Goal: Information Seeking & Learning: Learn about a topic

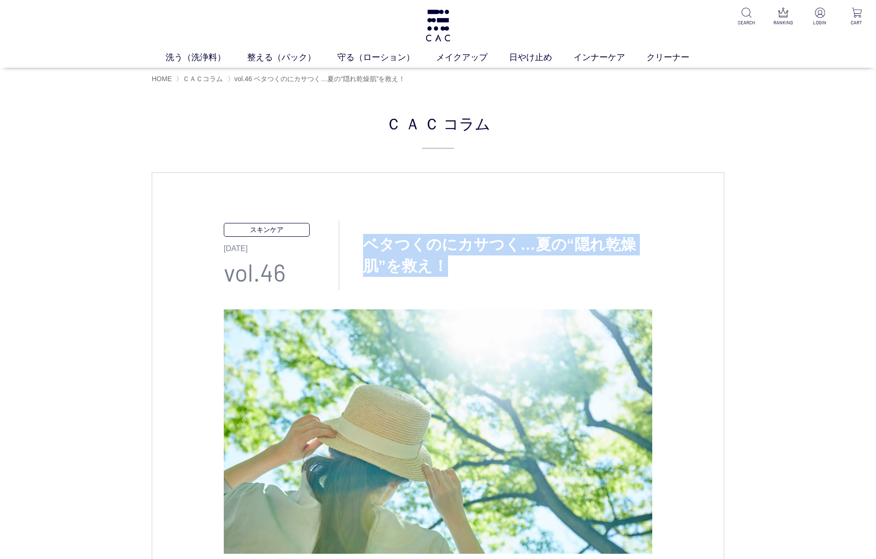
drag, startPoint x: 366, startPoint y: 242, endPoint x: 461, endPoint y: 262, distance: 96.5
click at [461, 262] on h3 "ベタつくのにカサつく…夏の“隠れ乾燥肌”を救え！" at bounding box center [495, 255] width 313 height 43
copy h3 "ベタつくのにカサつく…夏の“隠れ乾燥肌”を救え！"
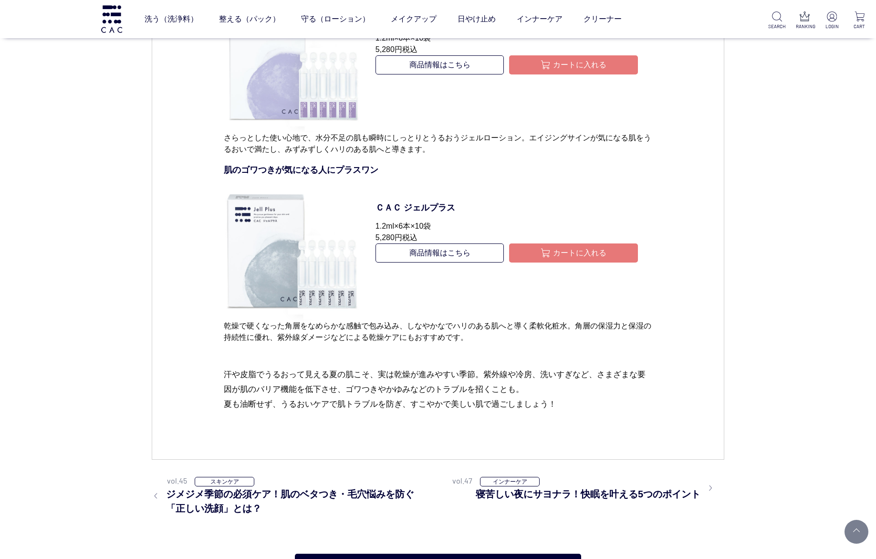
scroll to position [4436, 0]
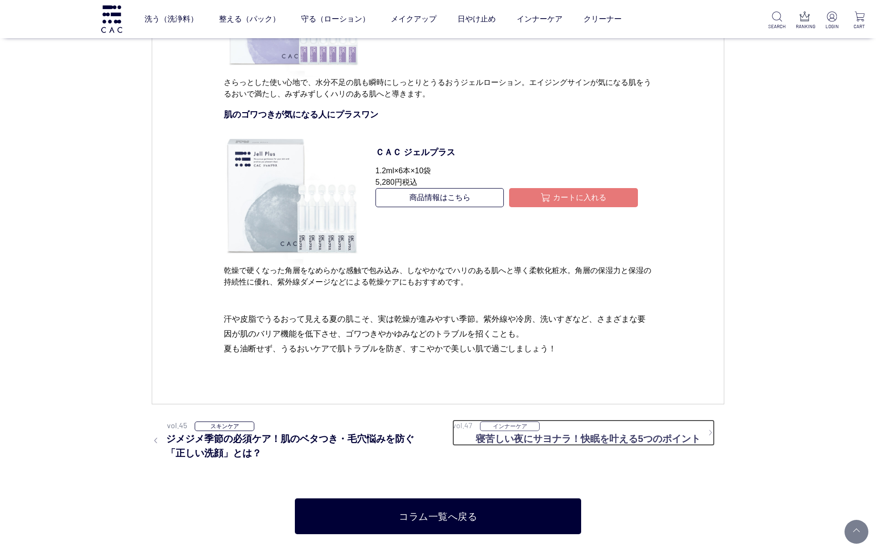
click at [636, 440] on h3 "寝苦しい夜にサヨナラ！快眠を叶える5つのポイント" at bounding box center [595, 438] width 239 height 14
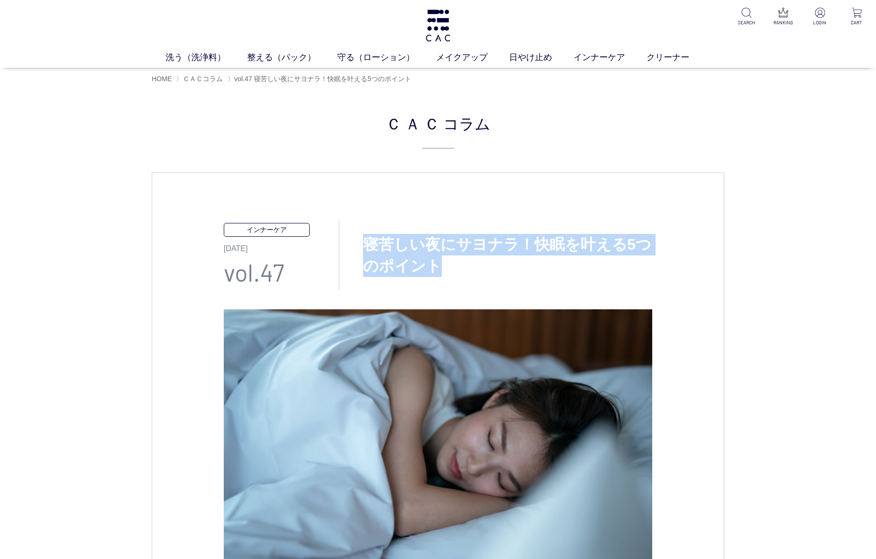
drag, startPoint x: 362, startPoint y: 243, endPoint x: 450, endPoint y: 263, distance: 90.5
click at [450, 263] on h3 "寝苦しい夜にサヨナラ！快眠を叶える5つのポイント" at bounding box center [495, 255] width 313 height 43
copy h3 "寝苦しい夜にサヨナラ！快眠を叶える5つのポイント"
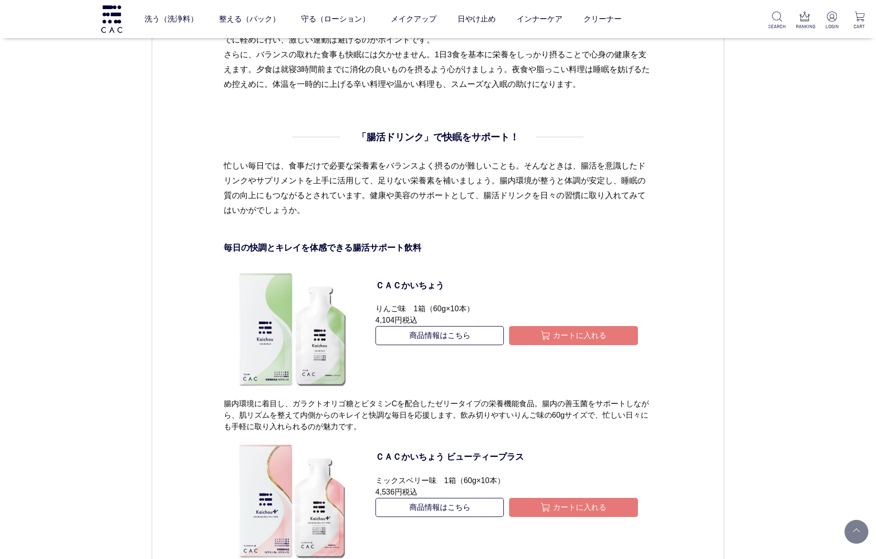
scroll to position [3291, 0]
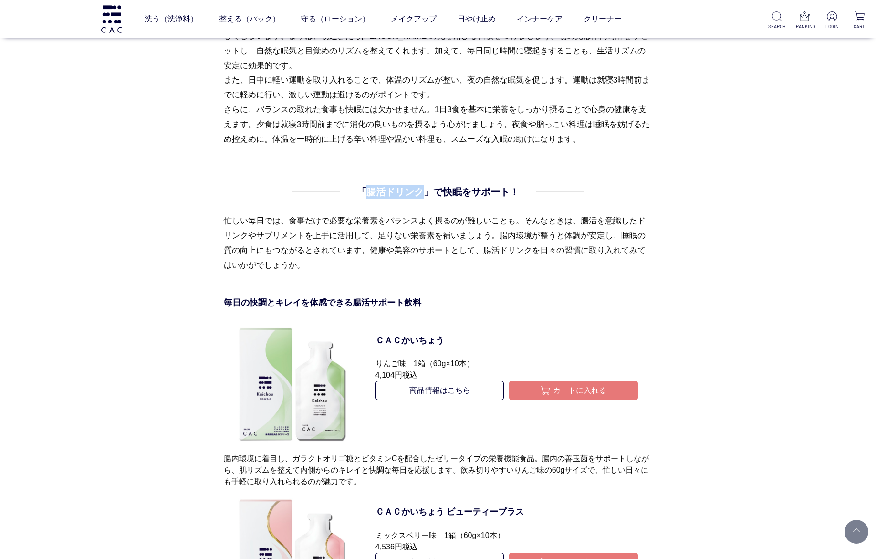
drag, startPoint x: 366, startPoint y: 191, endPoint x: 420, endPoint y: 190, distance: 53.4
click at [420, 190] on h4 "「腸活ドリンク」で快眠をサポート！" at bounding box center [438, 192] width 162 height 14
copy h4 "腸活ドリンク"
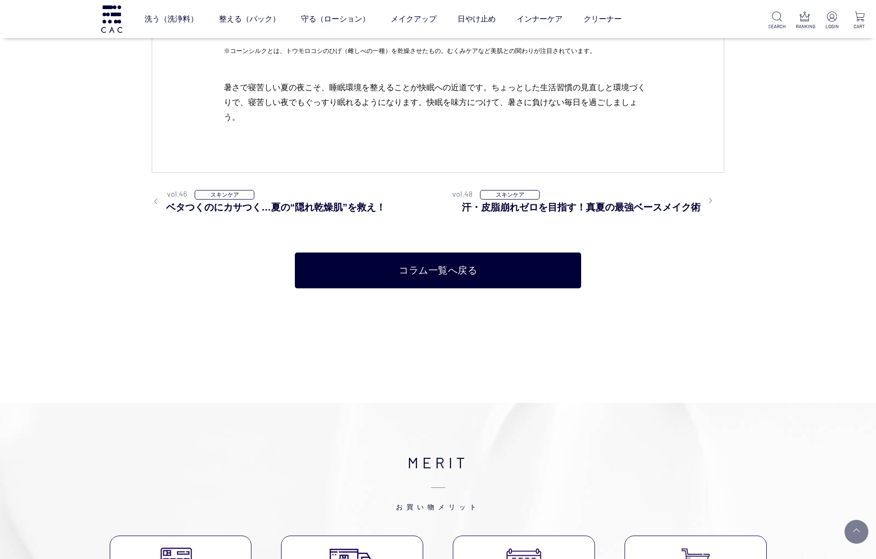
scroll to position [4007, 0]
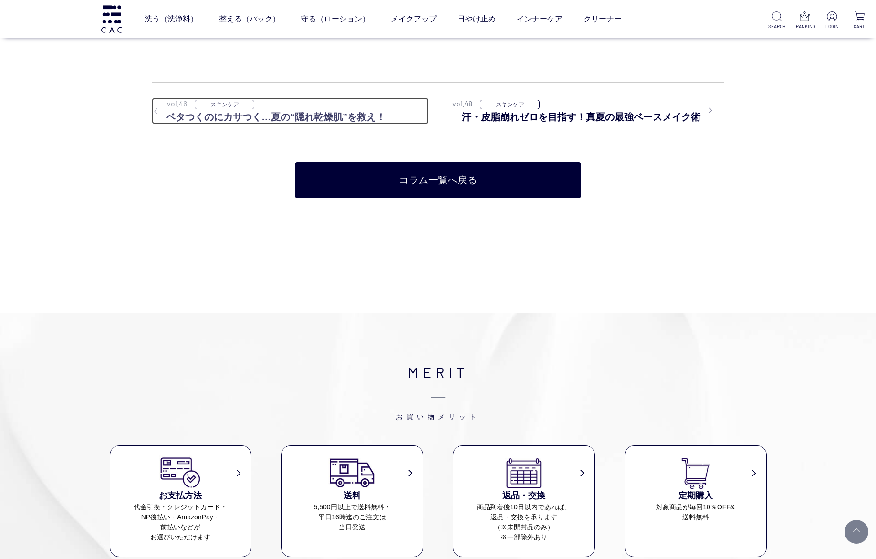
click at [336, 116] on h3 "ベタつくのにカサつく…夏の“隠れ乾燥肌”を救え！" at bounding box center [290, 117] width 277 height 14
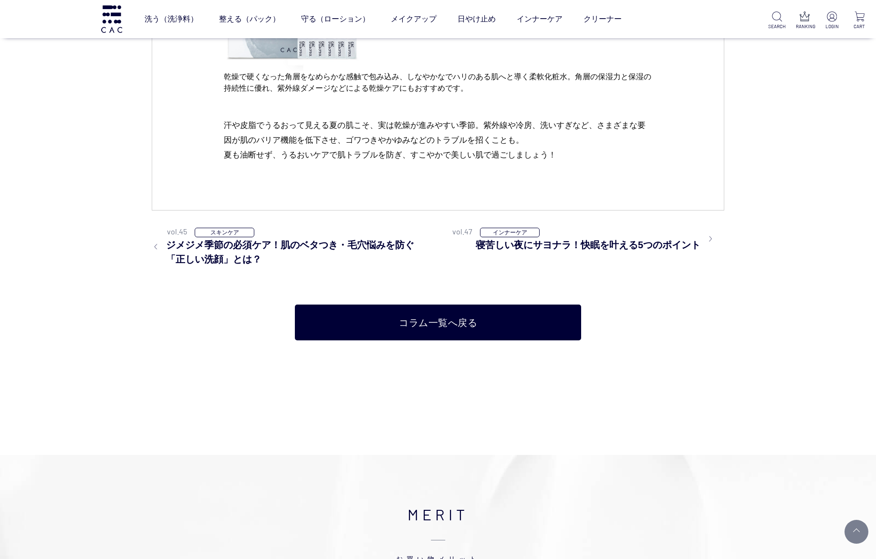
scroll to position [4508, 0]
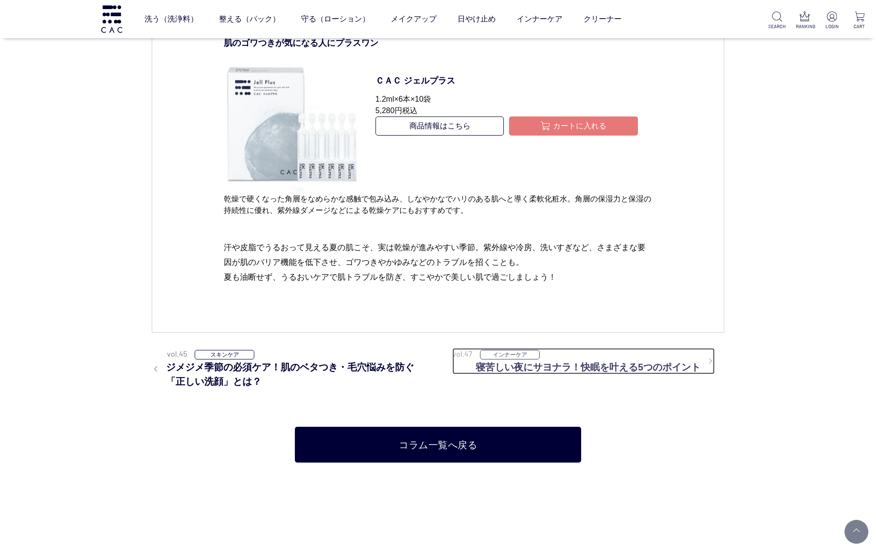
click at [636, 368] on h3 "寝苦しい夜にサヨナラ！快眠を叶える5つのポイント" at bounding box center [595, 367] width 239 height 14
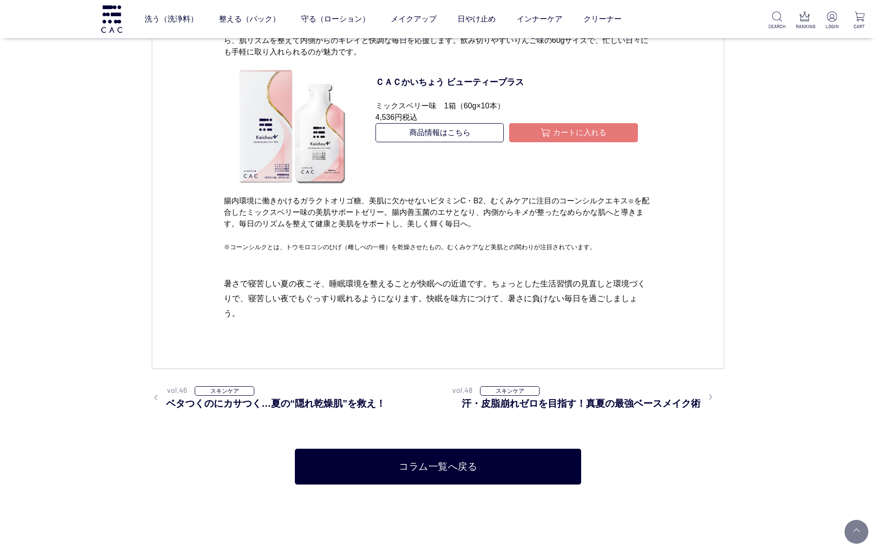
scroll to position [4007, 0]
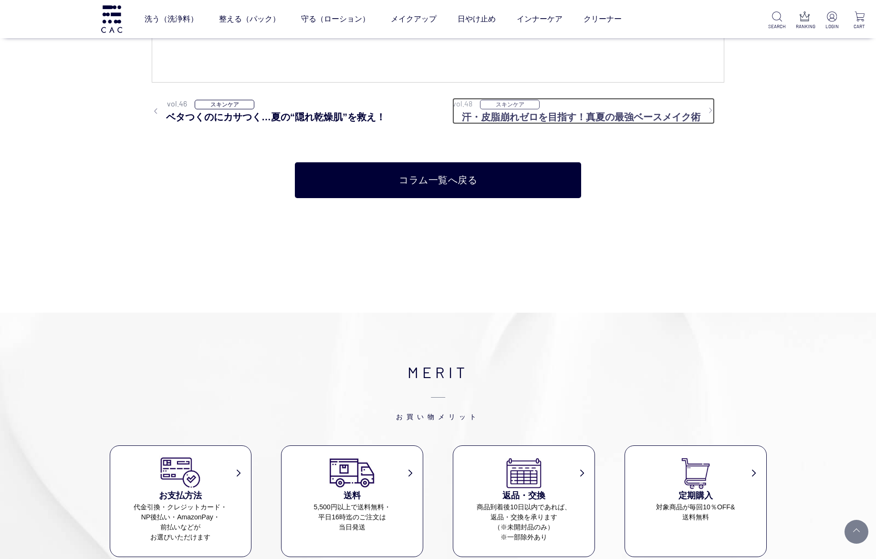
click at [634, 116] on h3 "汗・皮脂崩れゼロを目指す！真夏の最強ベースメイク術" at bounding box center [588, 117] width 253 height 14
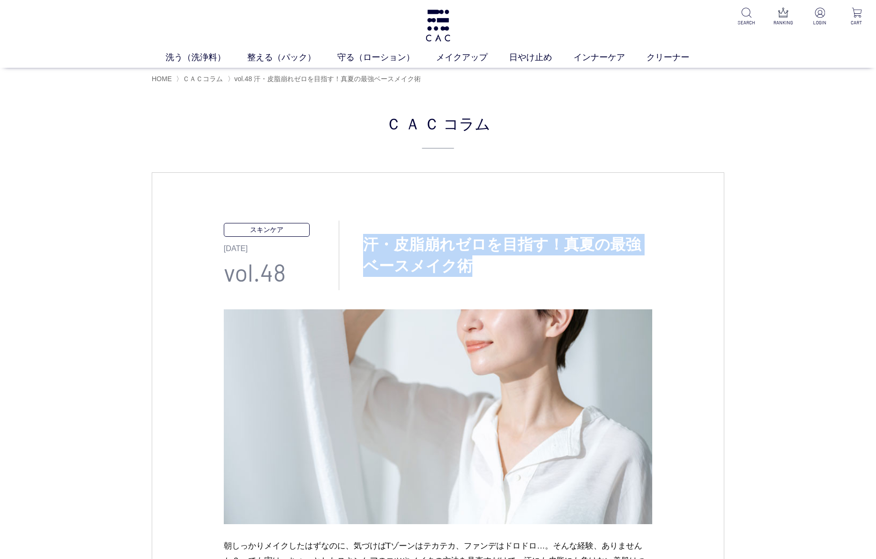
drag, startPoint x: 366, startPoint y: 239, endPoint x: 482, endPoint y: 265, distance: 118.3
click at [482, 265] on h3 "汗・皮脂崩れゼロを目指す！真夏の最強ベースメイク術" at bounding box center [495, 255] width 313 height 43
copy h3 "汗・皮脂崩れゼロを目指す！真夏の最強ベースメイク術"
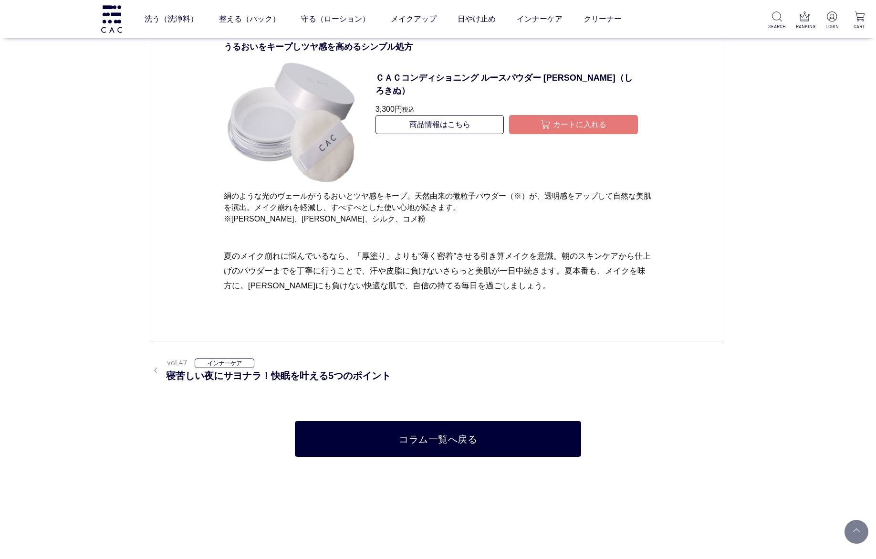
scroll to position [5366, 0]
